Goal: Check status

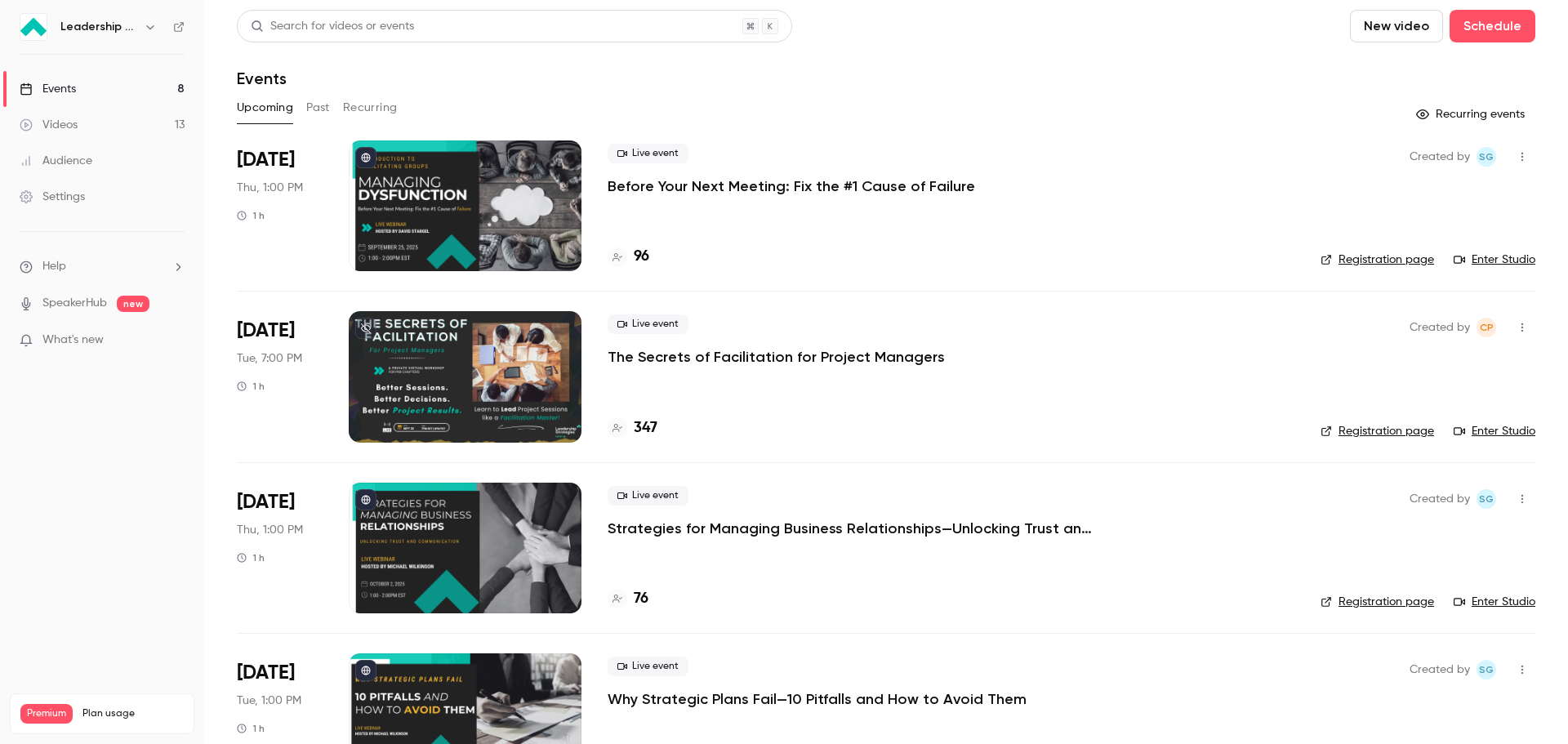
click at [313, 107] on button "Past" at bounding box center [318, 107] width 23 height 26
